Goal: Use online tool/utility

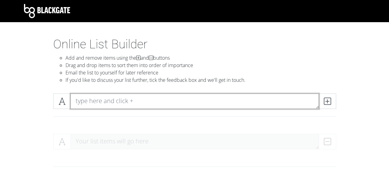
click at [142, 94] on textarea at bounding box center [194, 101] width 249 height 15
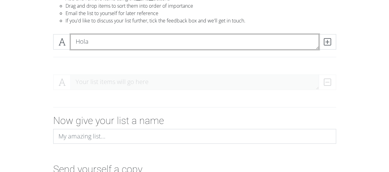
scroll to position [82, 0]
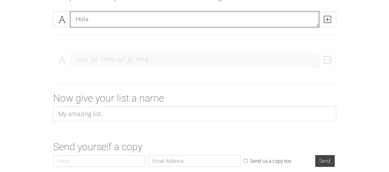
click at [200, 26] on textarea "Hola" at bounding box center [194, 19] width 249 height 15
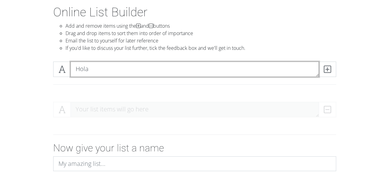
scroll to position [28, 0]
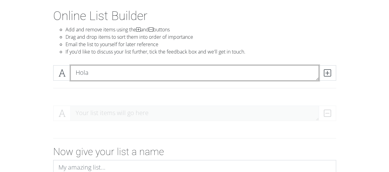
drag, startPoint x: 150, startPoint y: 72, endPoint x: 187, endPoint y: 72, distance: 37.2
click at [187, 72] on textarea "Hola" at bounding box center [194, 72] width 249 height 15
type textarea "Hola"
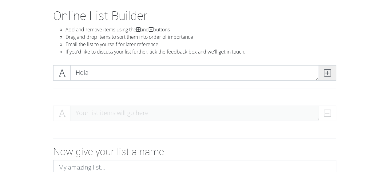
click at [333, 73] on span at bounding box center [328, 72] width 18 height 15
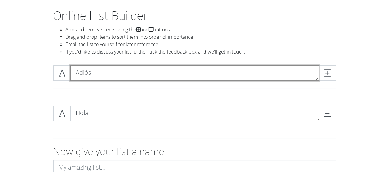
scroll to position [0, 0]
type textarea "Adiós"
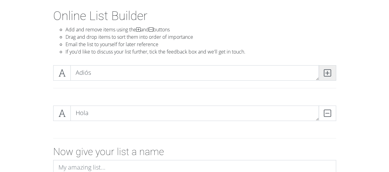
click at [330, 72] on icon at bounding box center [327, 73] width 7 height 6
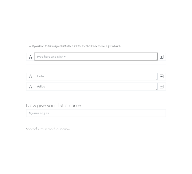
scroll to position [77, 0]
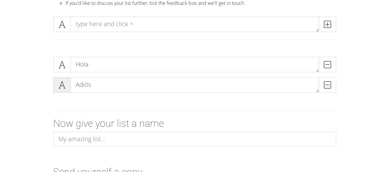
click at [65, 85] on icon at bounding box center [61, 85] width 7 height 6
click at [70, 90] on span at bounding box center [62, 84] width 18 height 15
